Goal: Navigation & Orientation: Find specific page/section

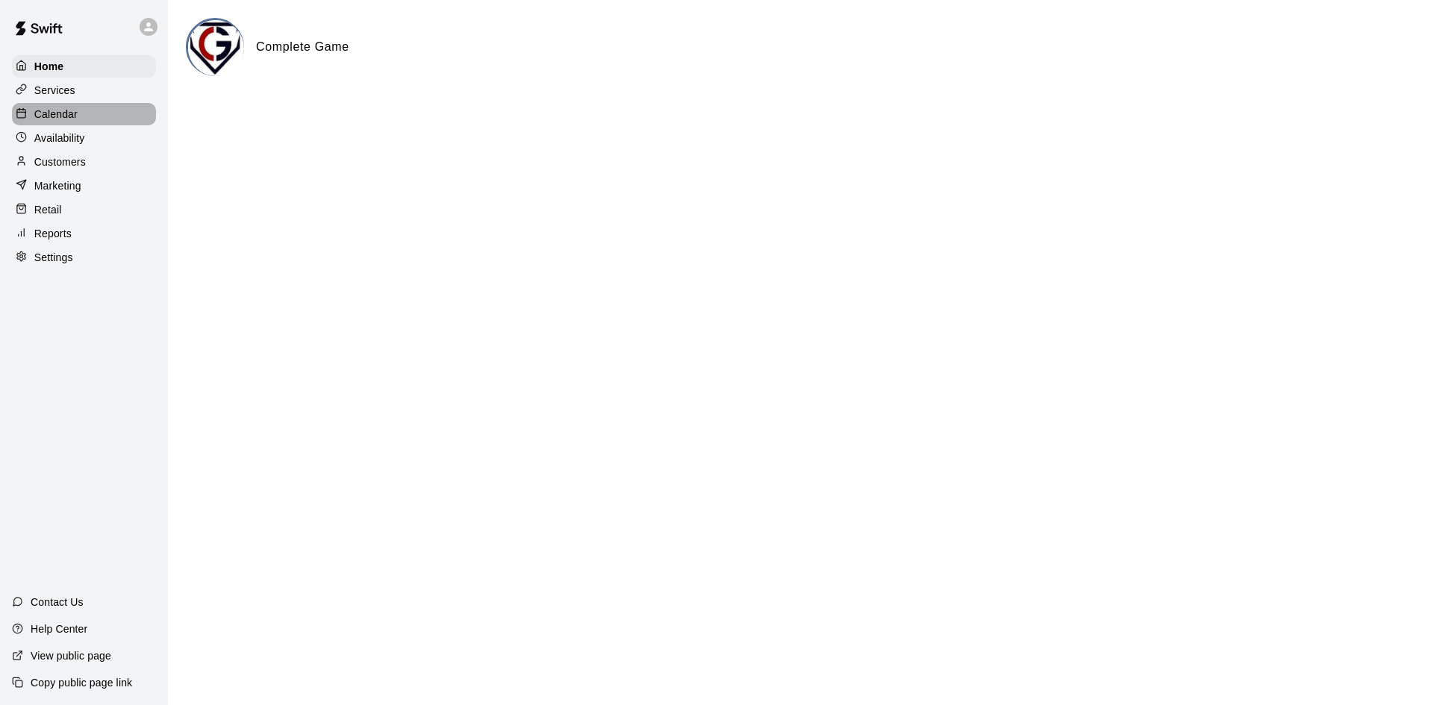
click at [57, 120] on p "Calendar" at bounding box center [55, 114] width 43 height 15
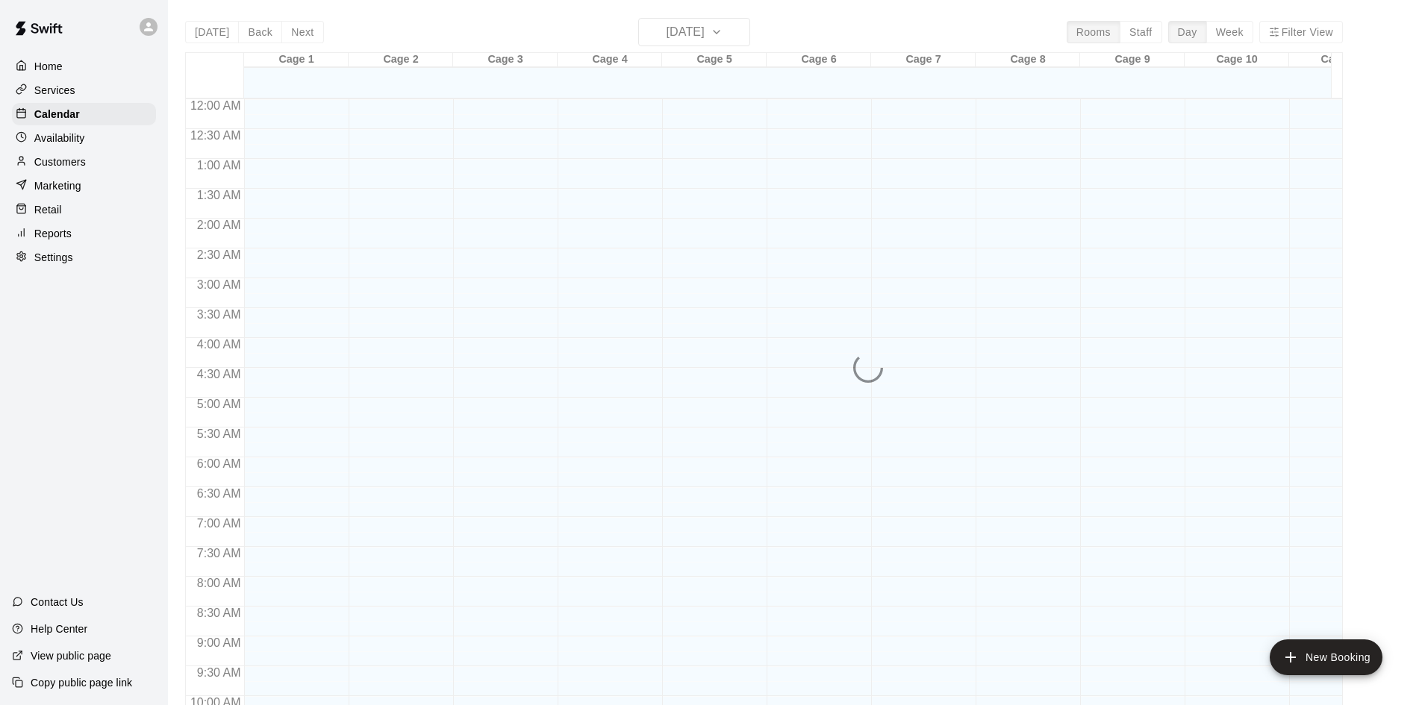
scroll to position [717, 0]
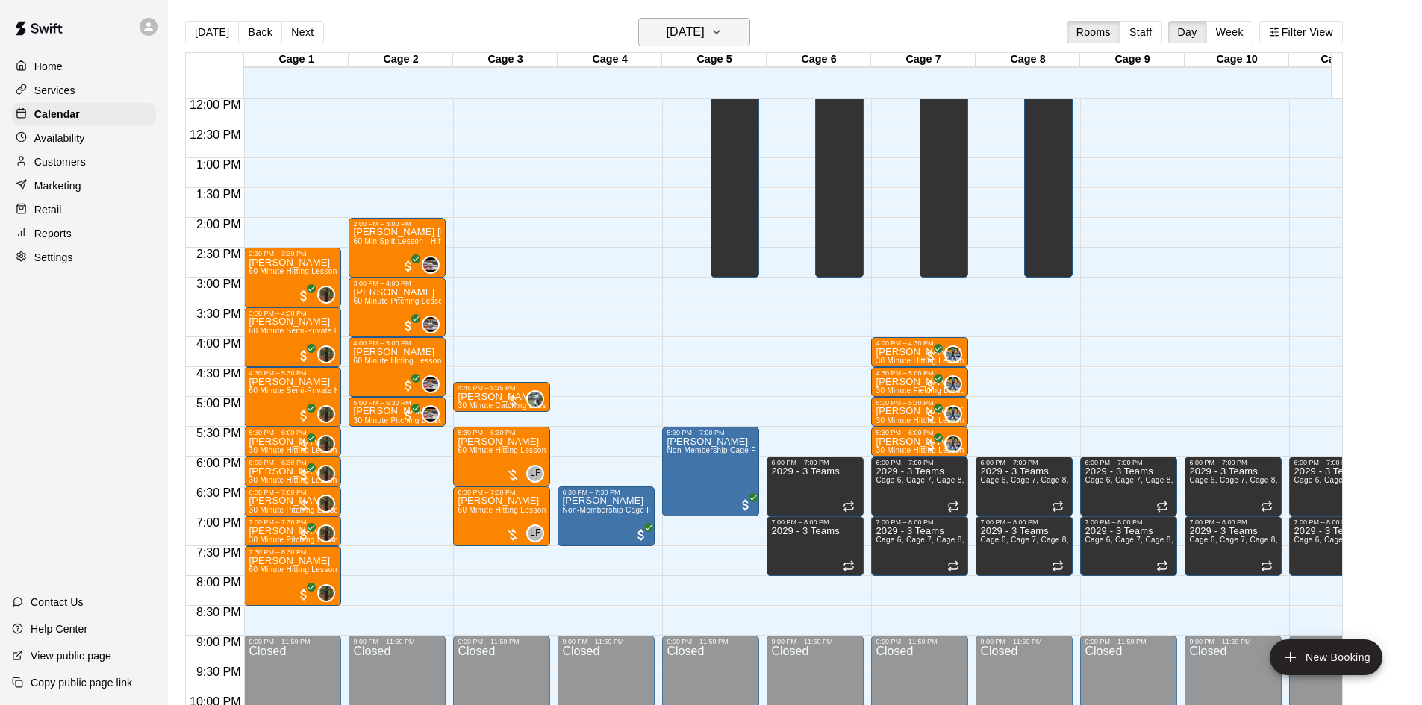
click at [685, 35] on h6 "[DATE]" at bounding box center [686, 32] width 38 height 21
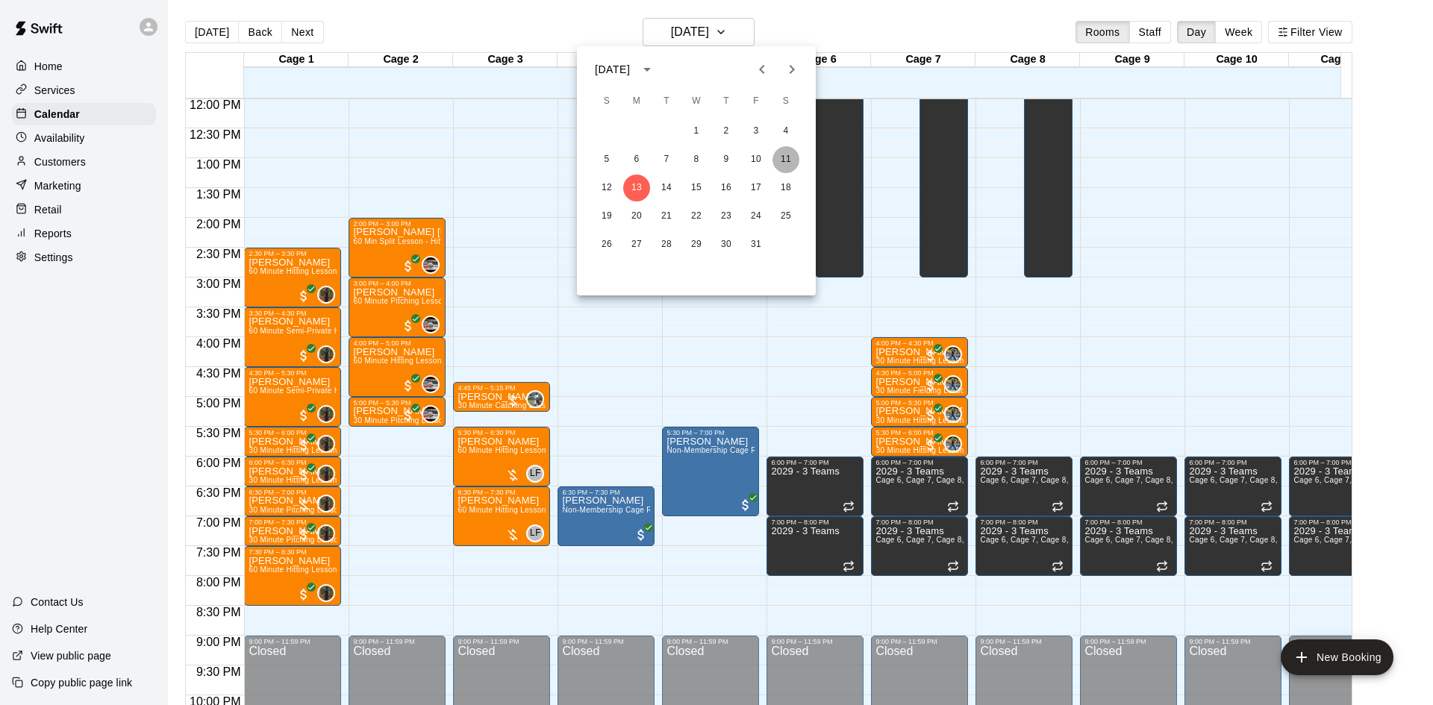
click at [788, 162] on button "11" at bounding box center [786, 159] width 27 height 27
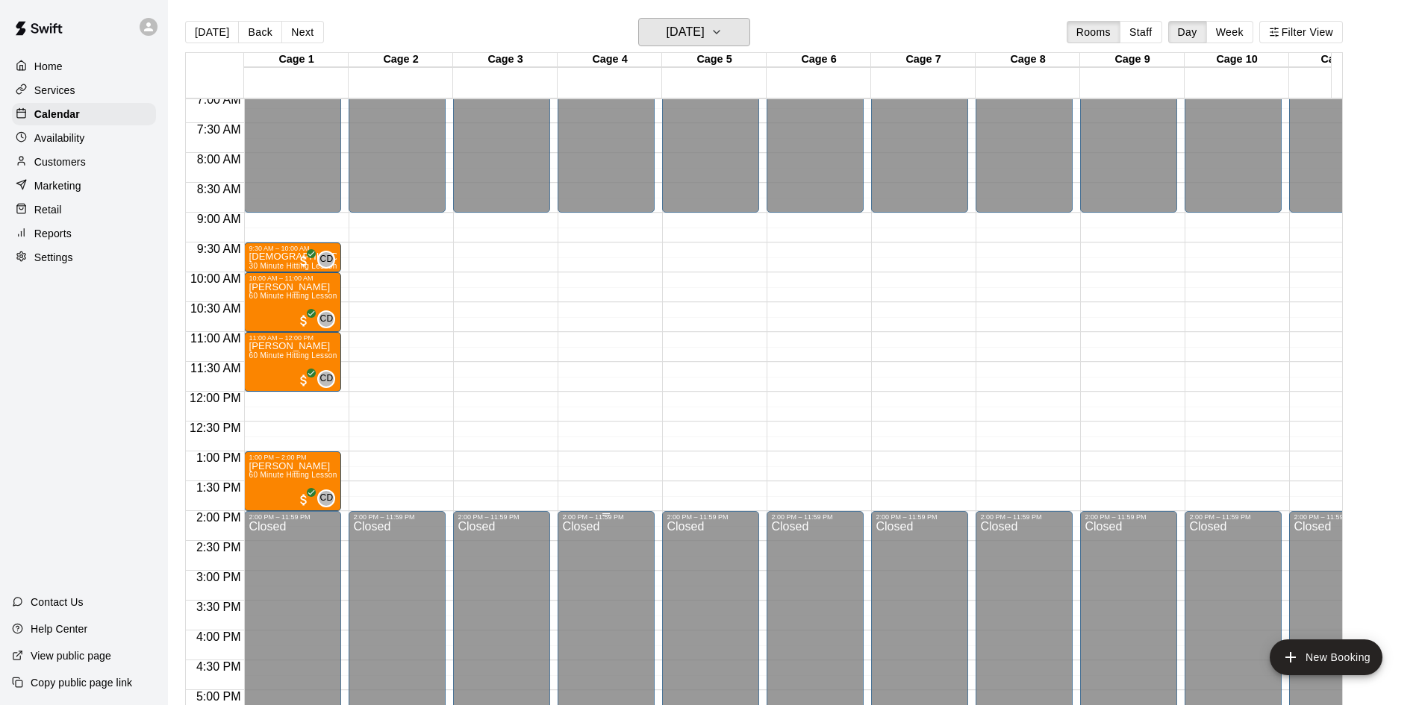
scroll to position [419, 0]
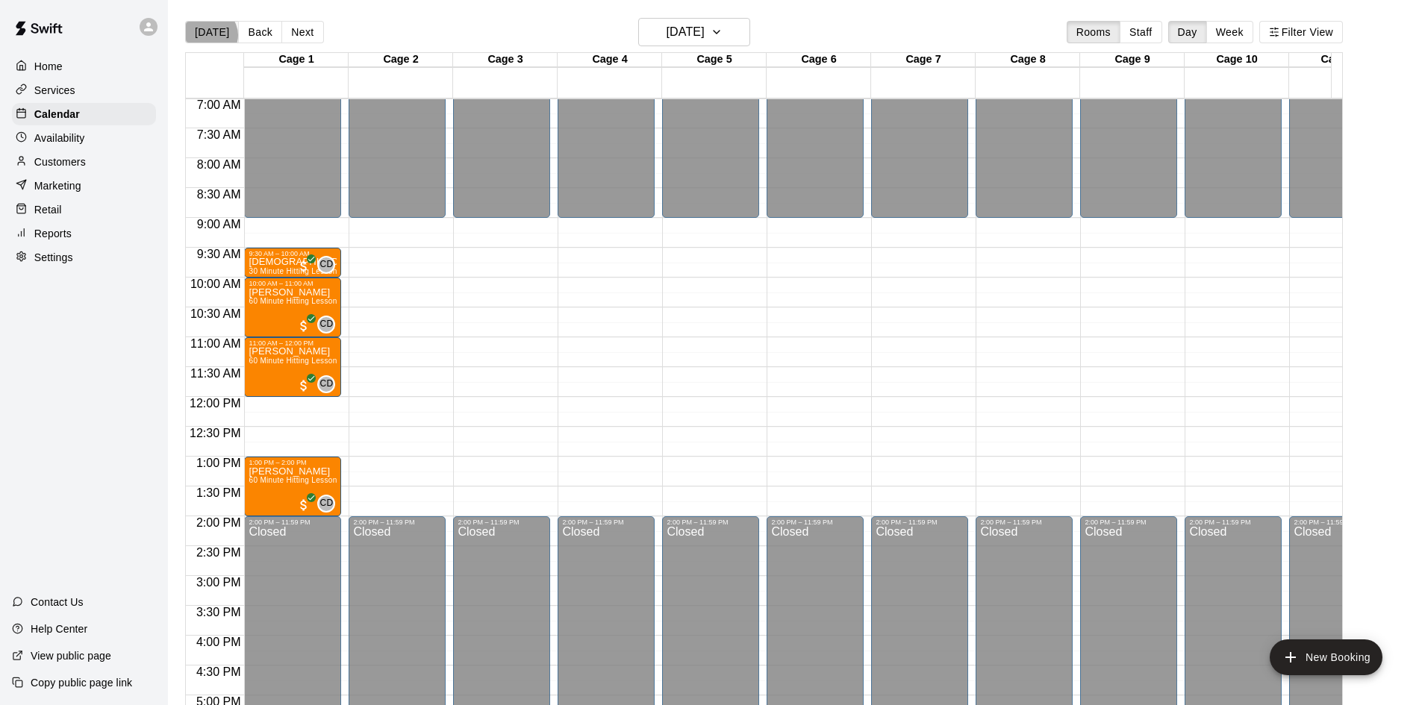
click at [210, 35] on button "[DATE]" at bounding box center [212, 32] width 54 height 22
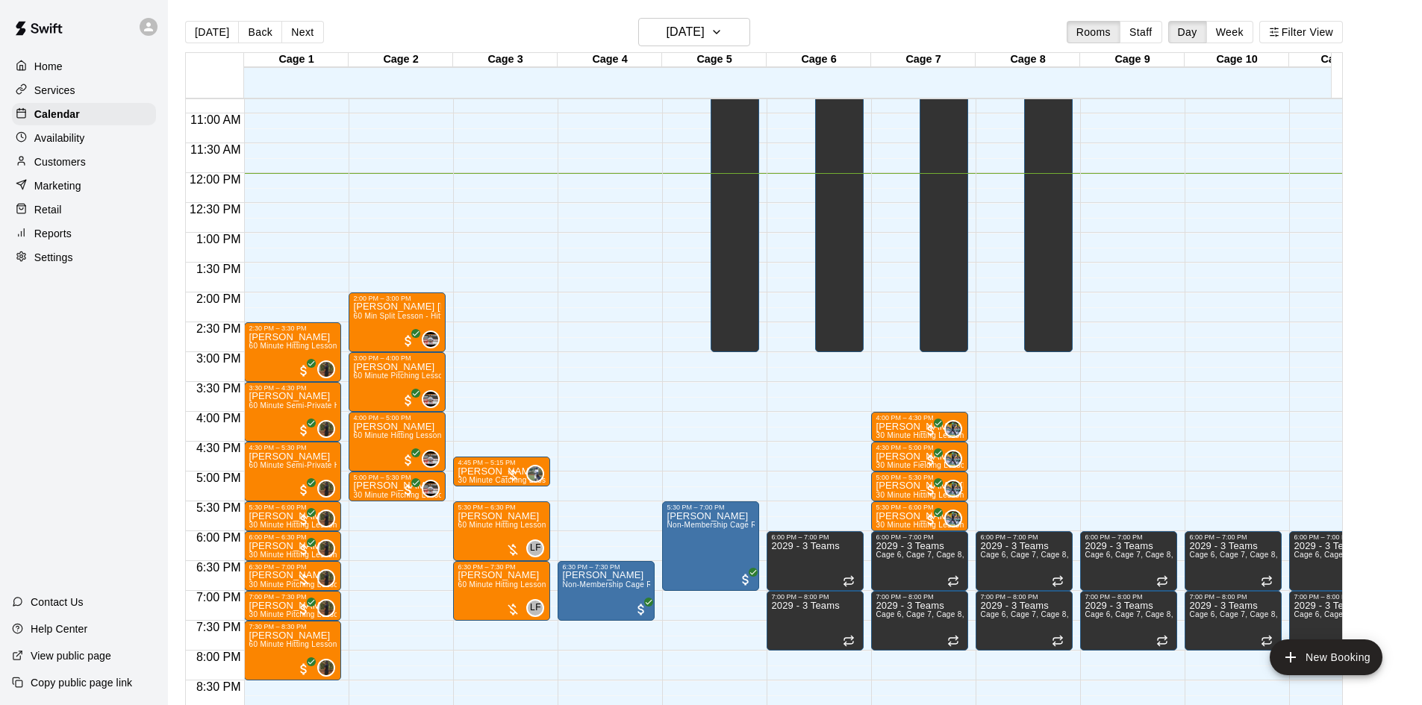
scroll to position [717, 0]
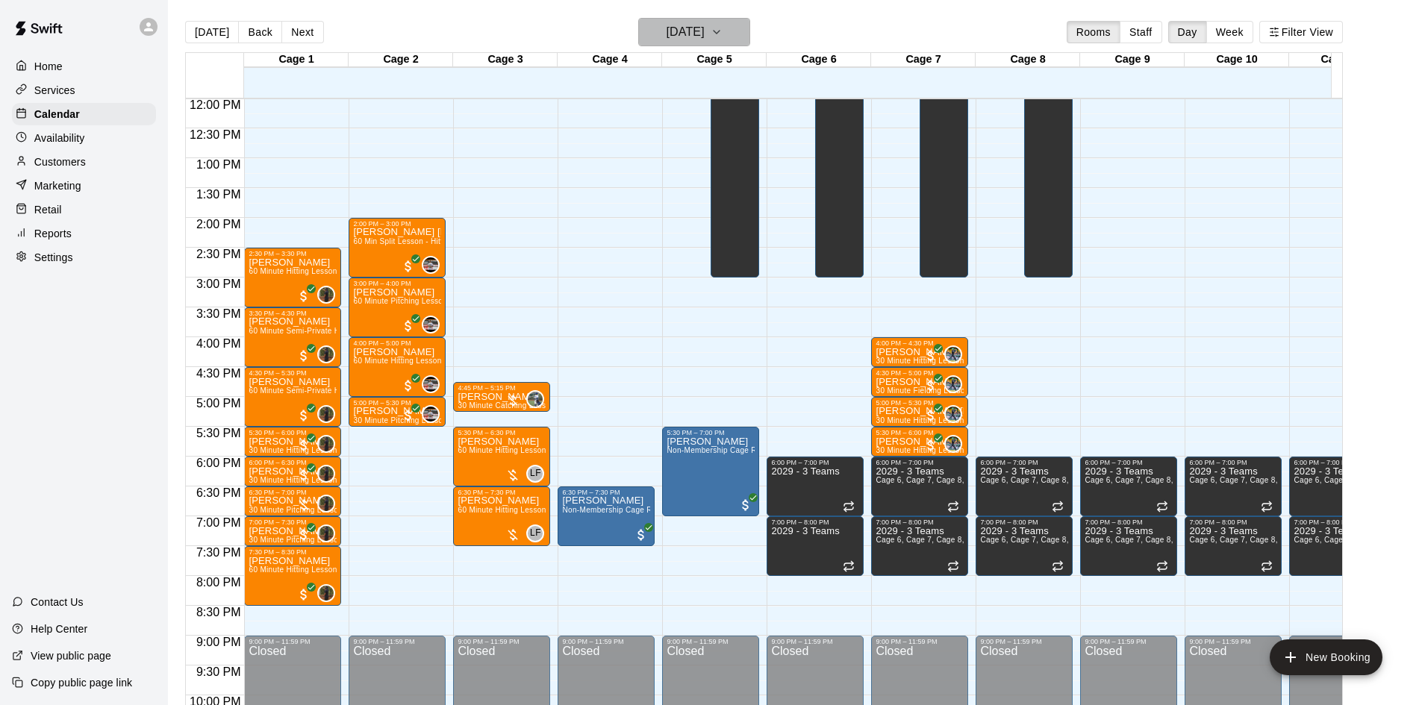
click at [667, 32] on h6 "[DATE]" at bounding box center [686, 32] width 38 height 21
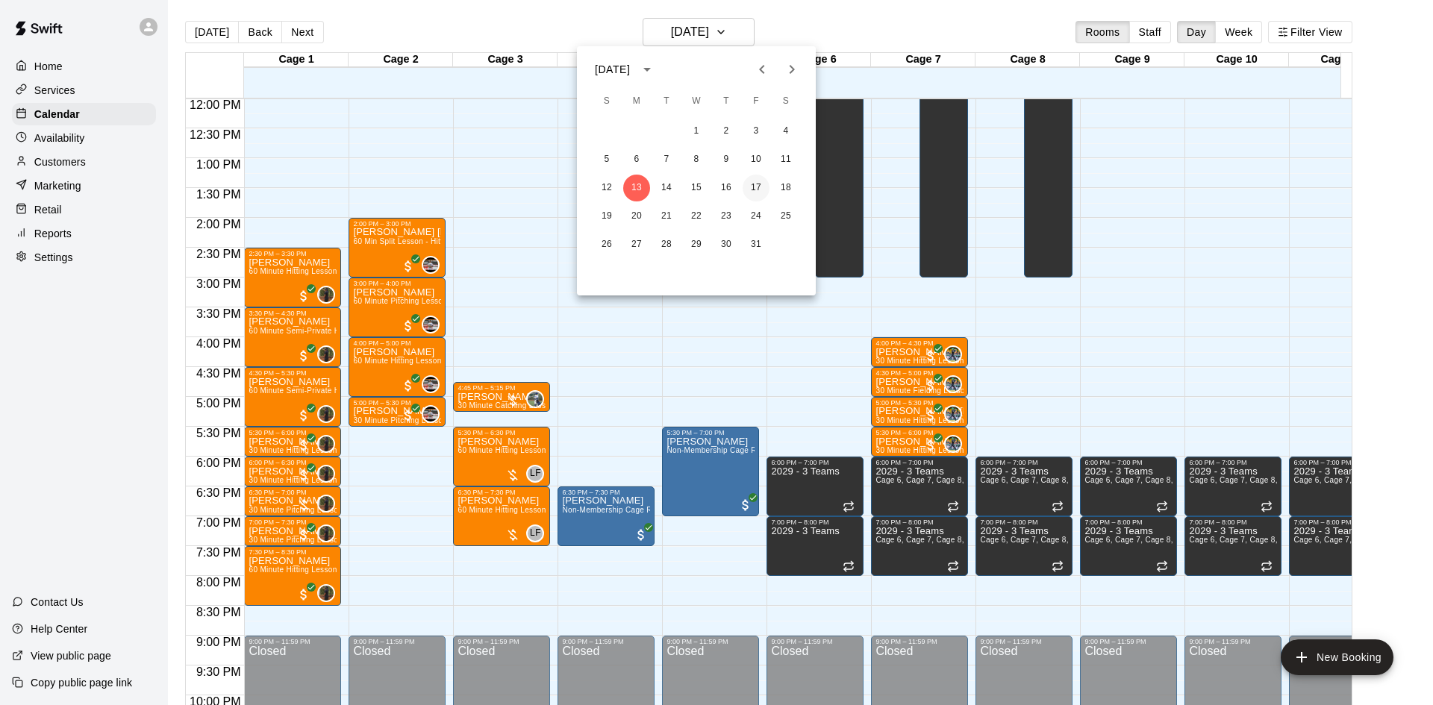
click at [761, 181] on button "17" at bounding box center [756, 188] width 27 height 27
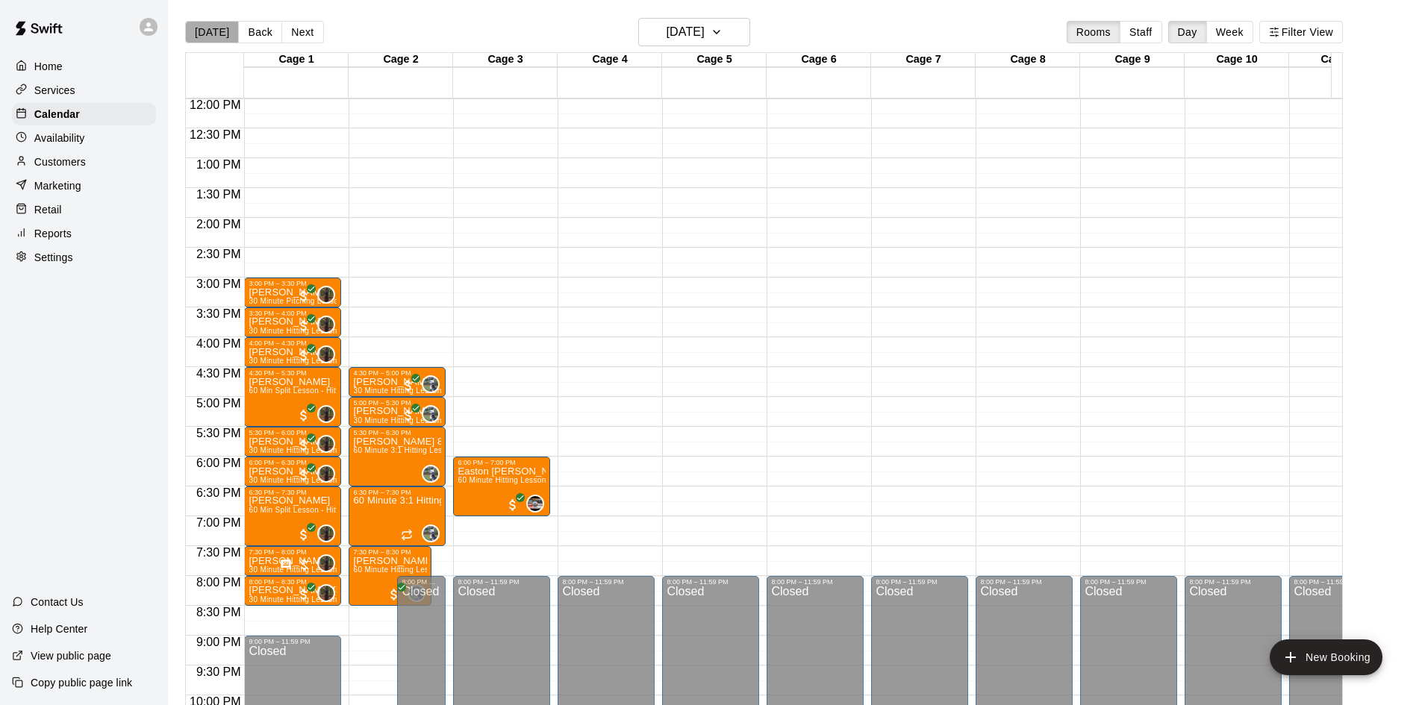
click at [219, 36] on button "[DATE]" at bounding box center [212, 32] width 54 height 22
